Goal: Task Accomplishment & Management: Use online tool/utility

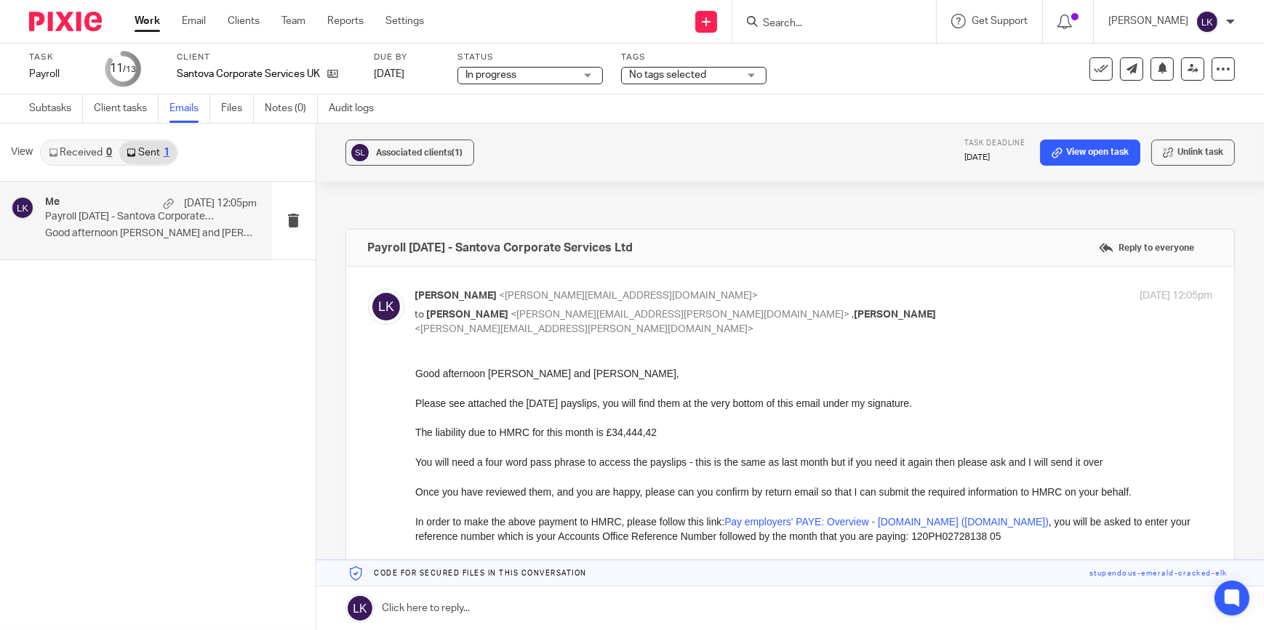
scroll to position [279, 0]
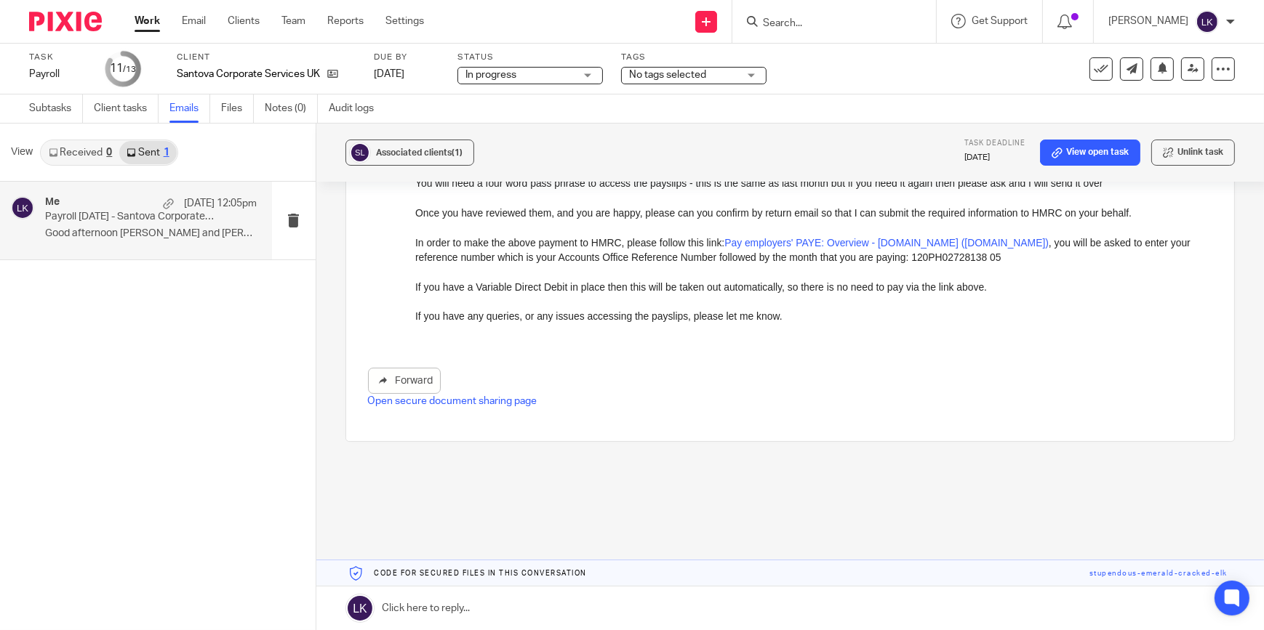
click at [822, 17] on input "Search" at bounding box center [826, 23] width 131 height 13
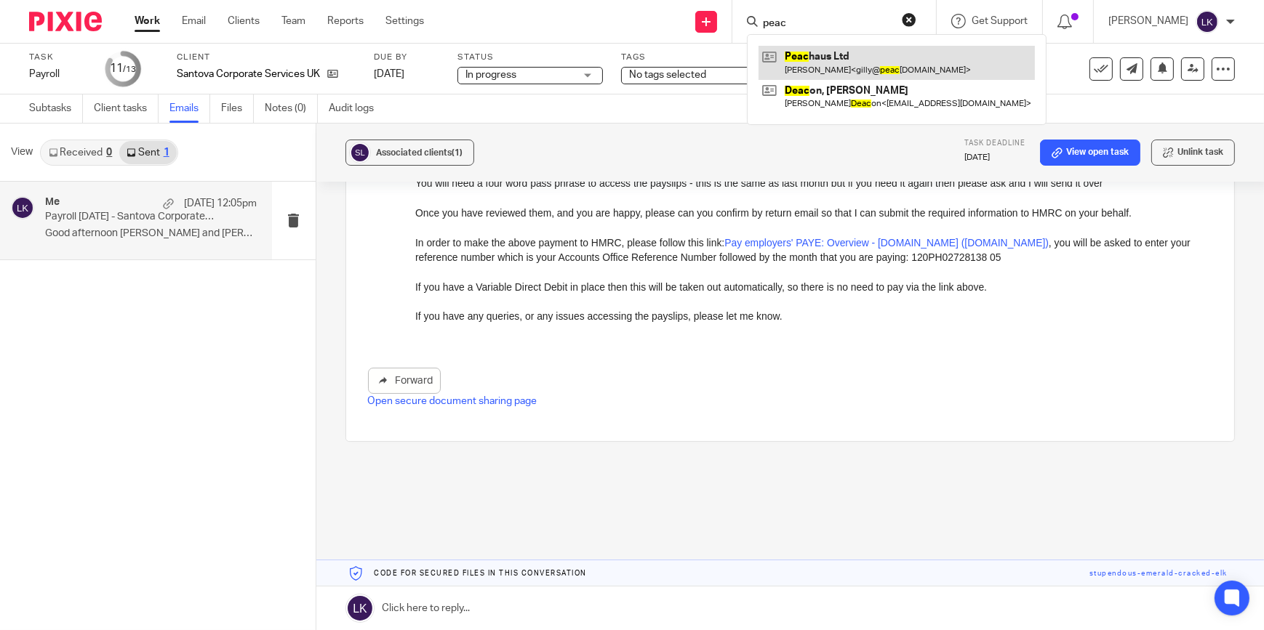
type input "peac"
click at [850, 69] on link at bounding box center [896, 62] width 276 height 33
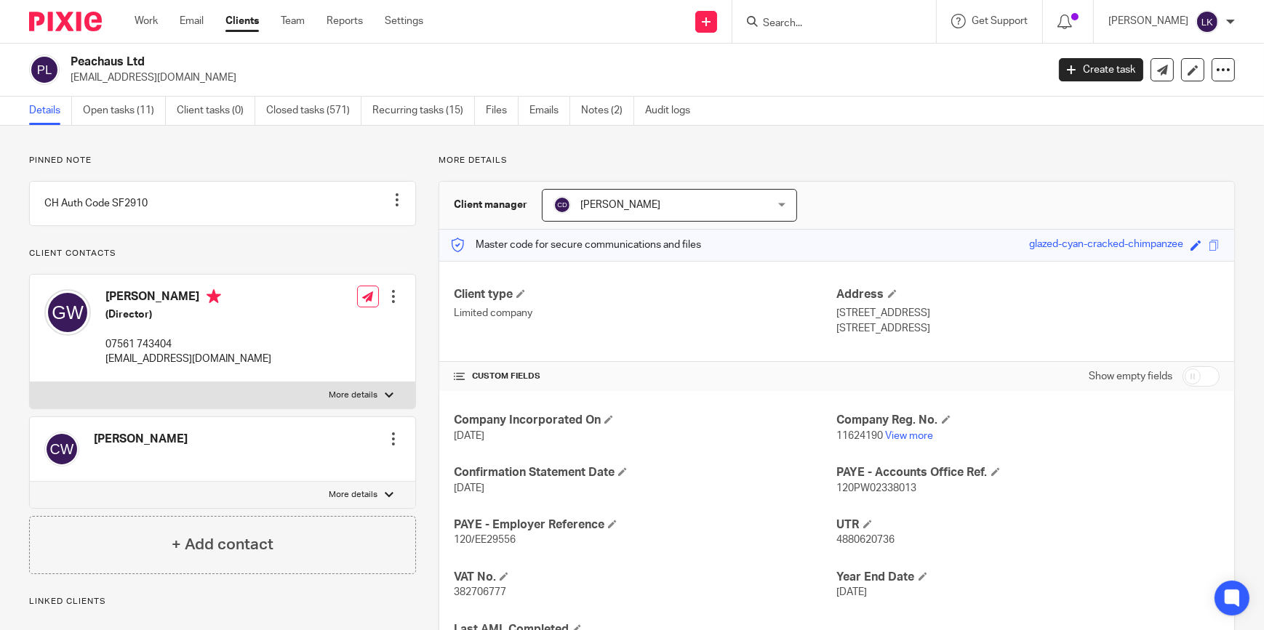
click at [145, 105] on link "Open tasks (11)" at bounding box center [124, 111] width 83 height 28
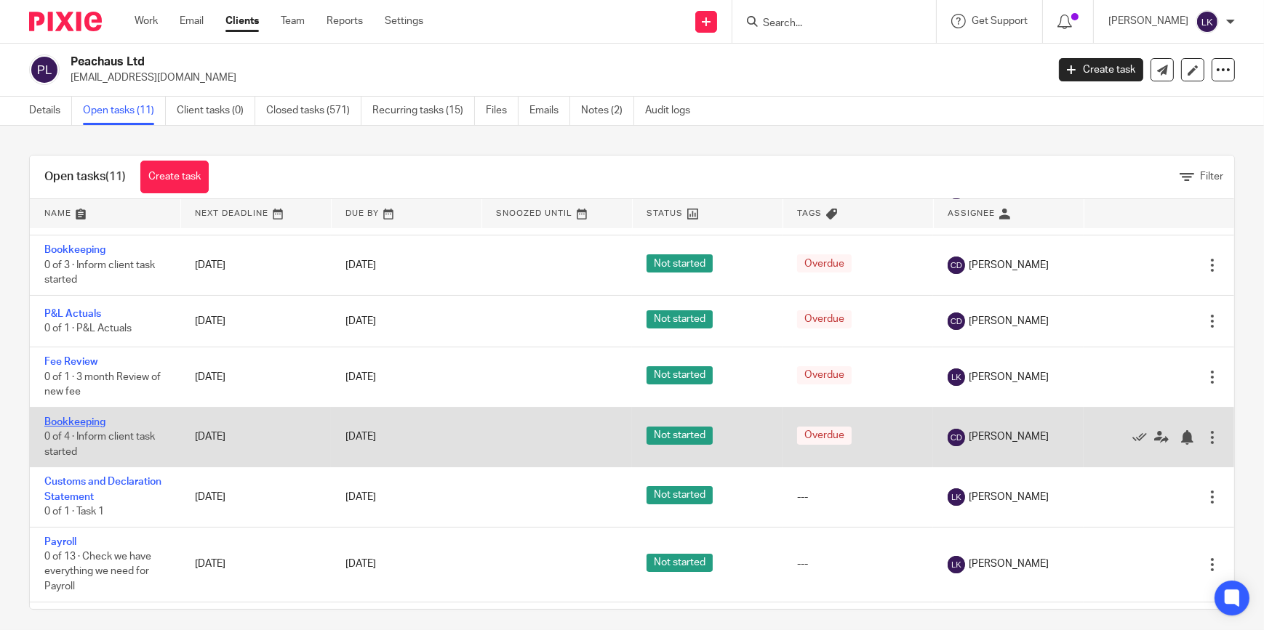
scroll to position [330, 0]
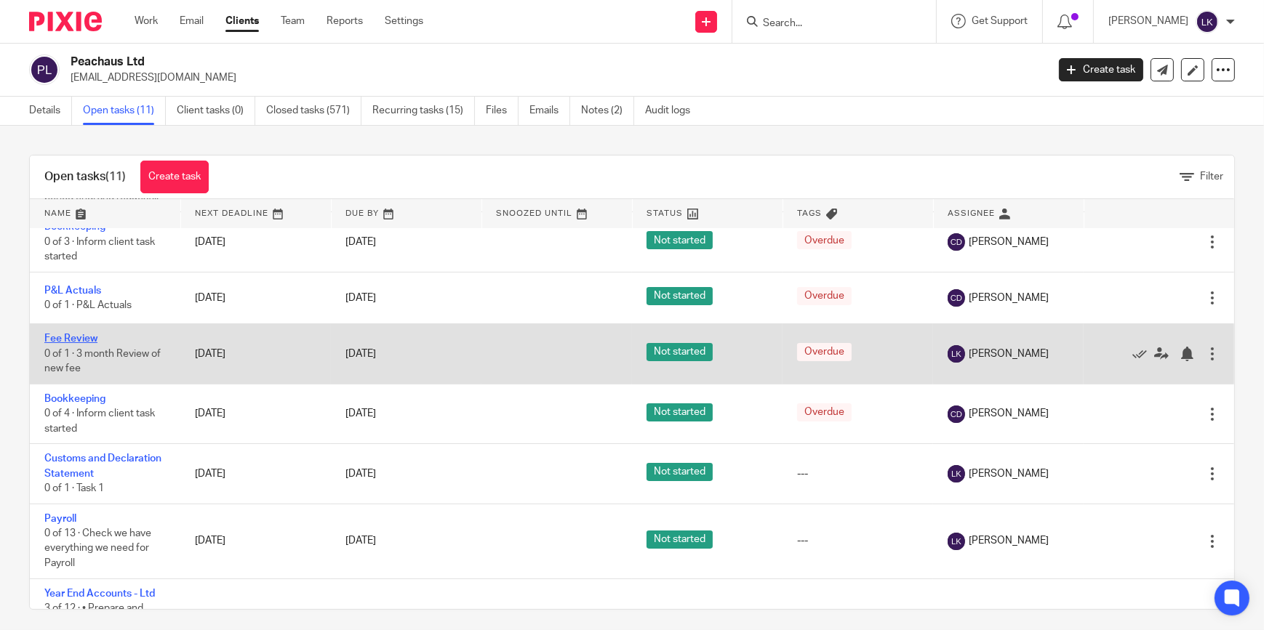
click at [84, 337] on link "Fee Review" at bounding box center [70, 339] width 53 height 10
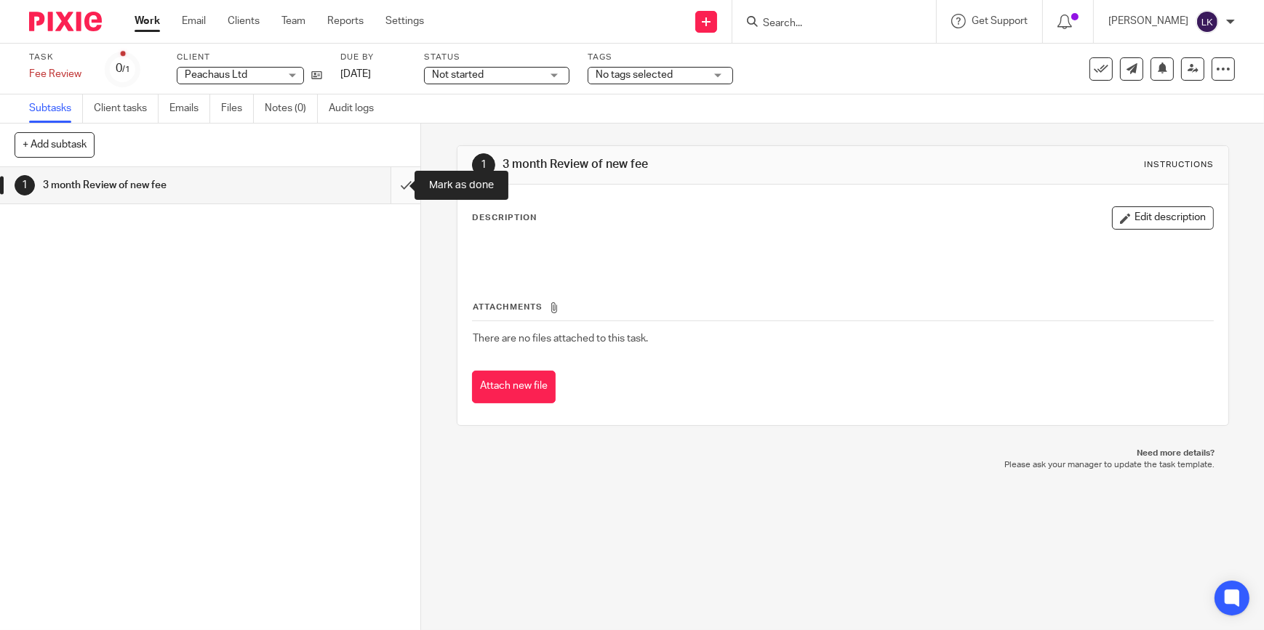
click at [387, 185] on input "submit" at bounding box center [210, 185] width 420 height 36
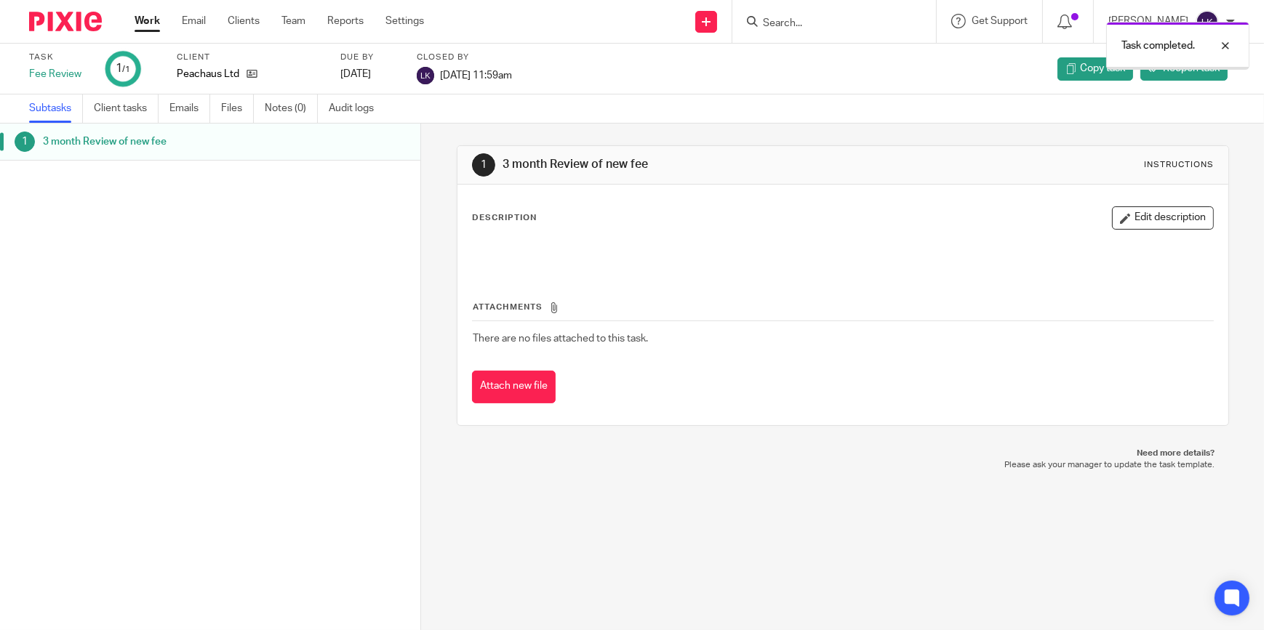
click at [142, 21] on link "Work" at bounding box center [146, 21] width 25 height 15
